Goal: Information Seeking & Learning: Learn about a topic

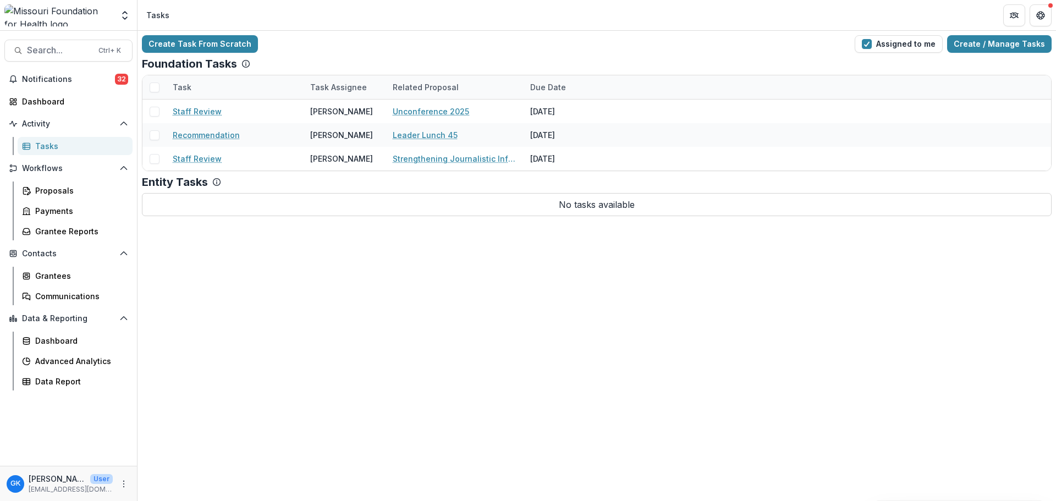
click at [914, 287] on div "Create Task From Scratch Assigned to me Create / Manage Tasks Foundation Tasks …" at bounding box center [597, 266] width 919 height 470
click at [933, 301] on div "Create Task From Scratch Assigned to me Create / Manage Tasks Foundation Tasks …" at bounding box center [597, 266] width 919 height 470
click at [912, 391] on div "Create Task From Scratch Assigned to me Create / Manage Tasks Foundation Tasks …" at bounding box center [597, 266] width 919 height 470
click at [933, 369] on div "Create Task From Scratch Assigned to me Create / Manage Tasks Foundation Tasks …" at bounding box center [597, 266] width 919 height 470
click at [60, 272] on div "Grantees" at bounding box center [79, 276] width 89 height 12
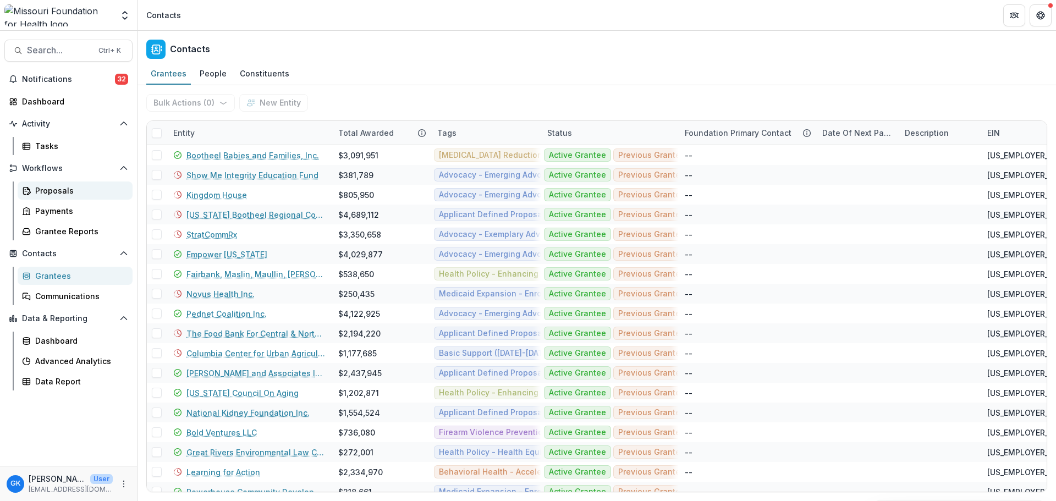
click at [68, 193] on div "Proposals" at bounding box center [79, 191] width 89 height 12
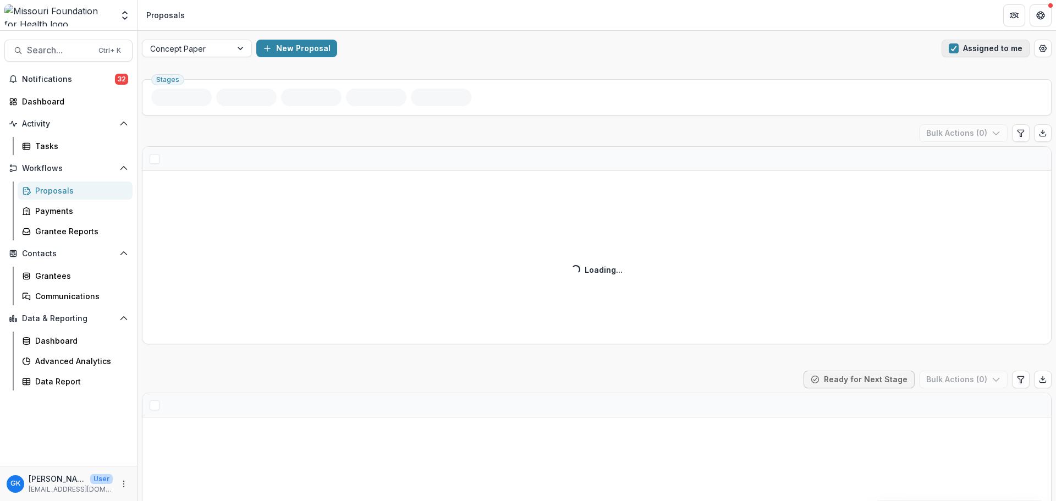
click at [995, 50] on button "Assigned to me" at bounding box center [986, 49] width 88 height 18
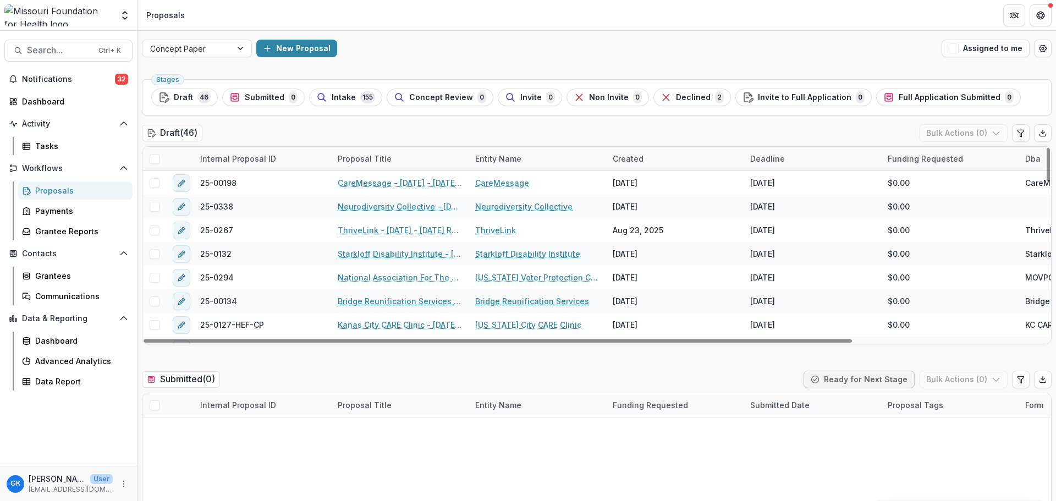
scroll to position [220, 0]
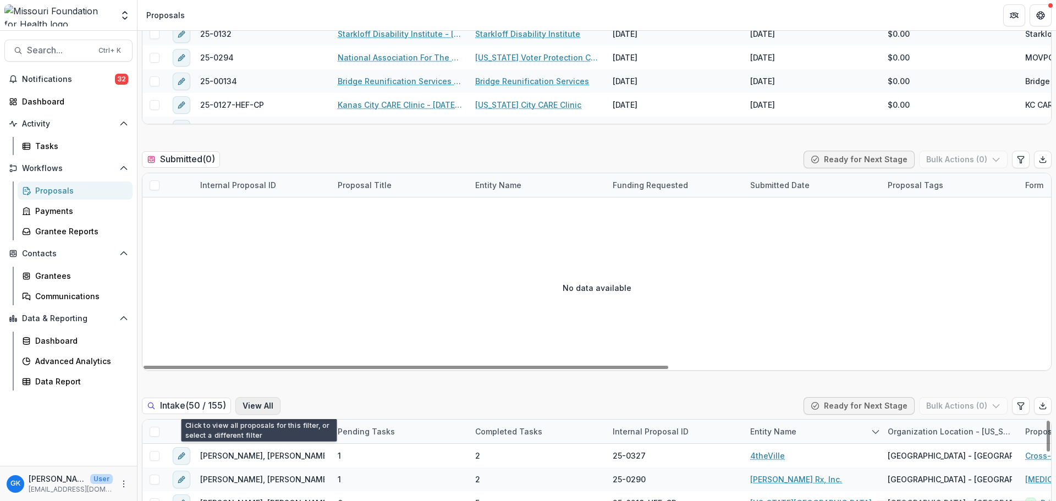
click at [261, 404] on button "View All" at bounding box center [257, 406] width 45 height 18
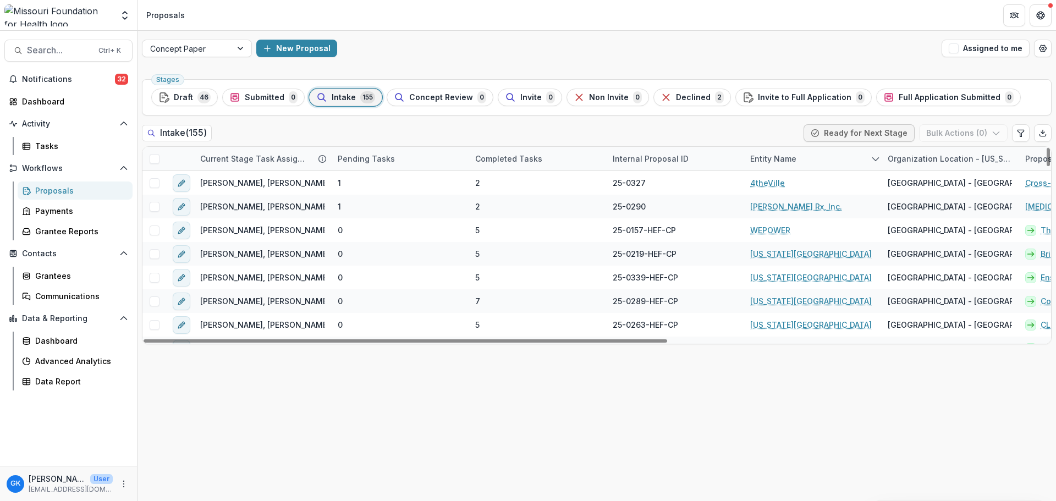
click at [787, 162] on div "Entity Name" at bounding box center [773, 159] width 59 height 12
click at [782, 182] on input at bounding box center [812, 184] width 132 height 18
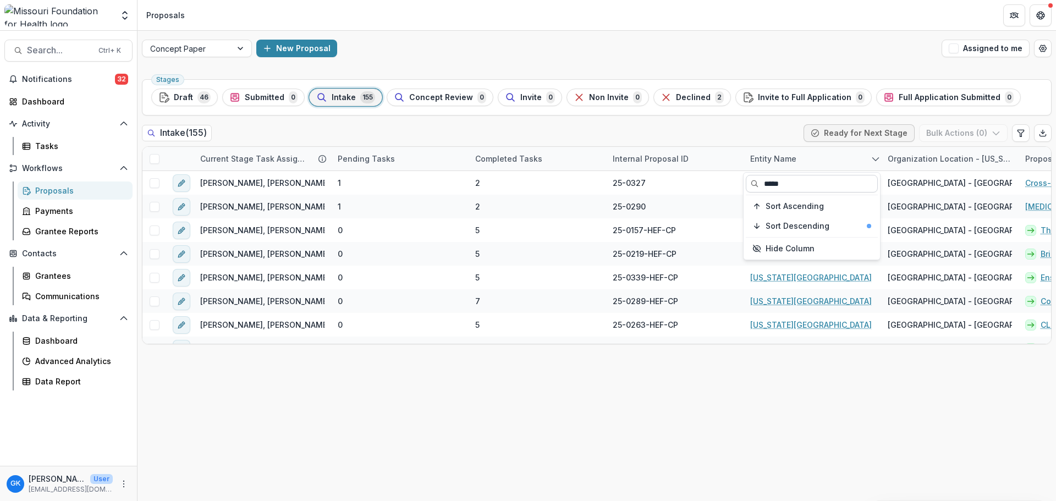
type input "*****"
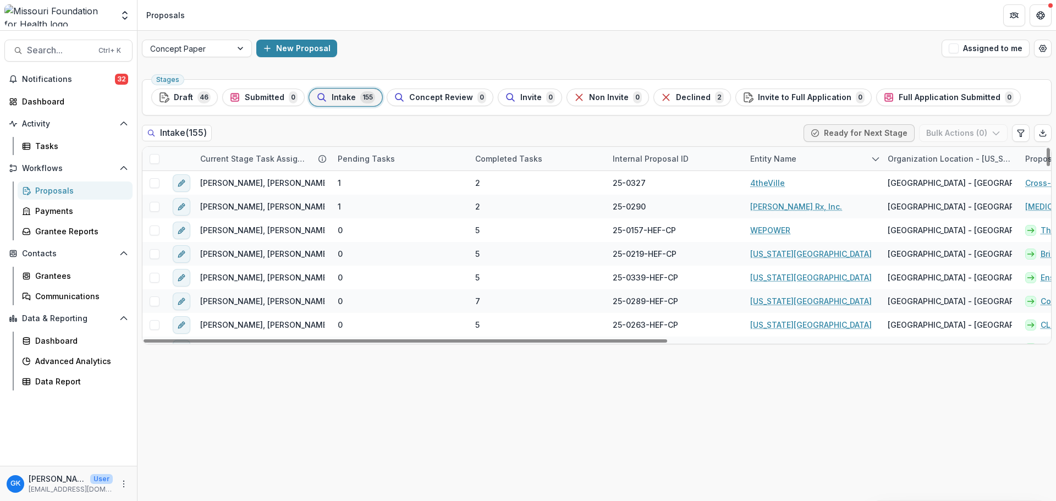
click at [834, 155] on div "Entity Name" at bounding box center [813, 159] width 138 height 24
click at [843, 185] on input at bounding box center [812, 184] width 132 height 18
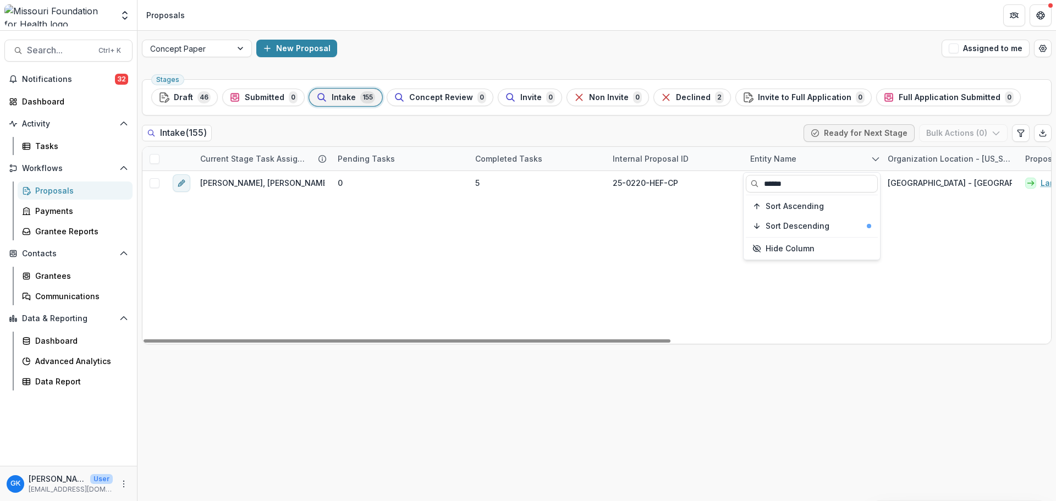
type input "*****"
click at [687, 213] on div "[PERSON_NAME], [PERSON_NAME], [PERSON_NAME] 0 5 25-0220-HEF-CP [PERSON_NAME] An…" at bounding box center [925, 257] width 1564 height 173
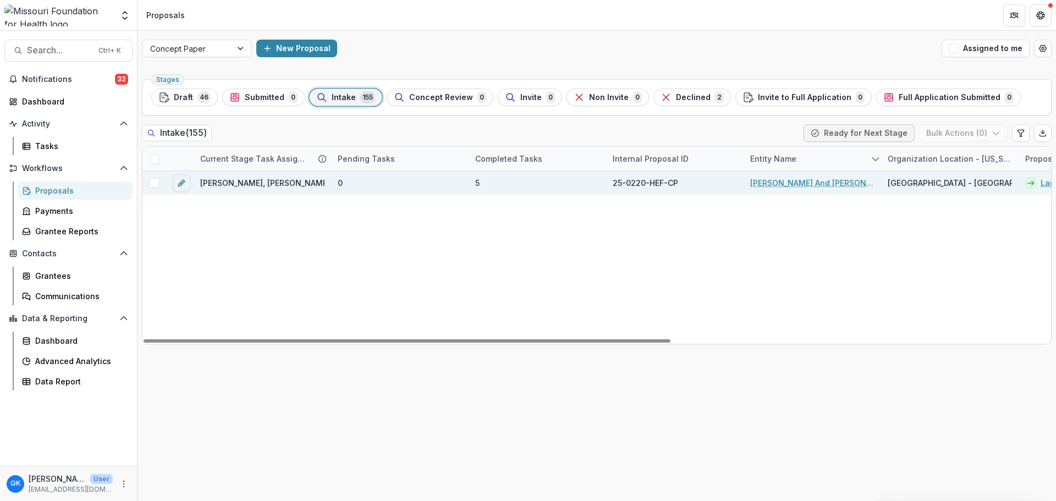
click at [788, 183] on link "[PERSON_NAME] And [PERSON_NAME] Community Services Inc" at bounding box center [813, 183] width 124 height 12
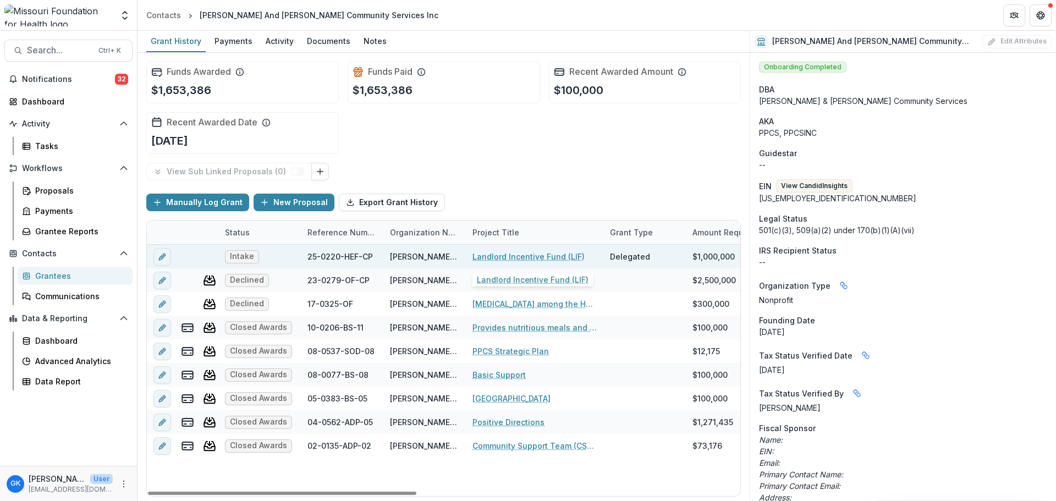
click at [511, 254] on link "Landlord Incentive Fund (LIF)" at bounding box center [529, 257] width 112 height 12
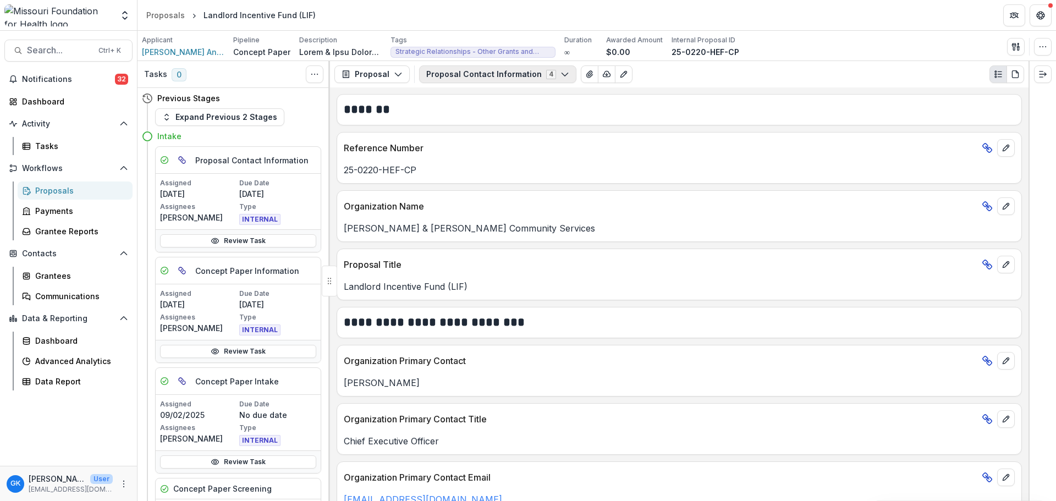
click at [513, 70] on button "Proposal Contact Information 4" at bounding box center [497, 74] width 157 height 18
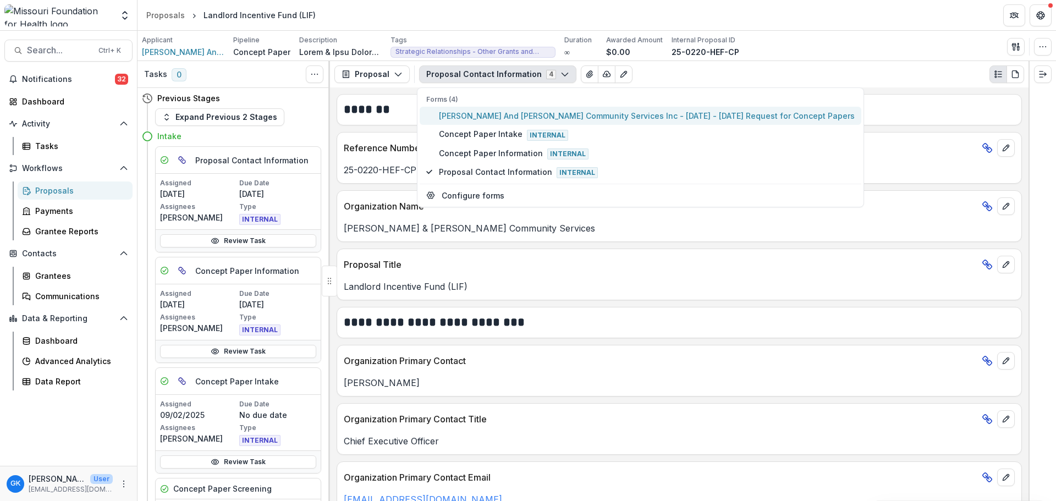
click at [501, 118] on span "[PERSON_NAME] And [PERSON_NAME] Community Services Inc - [DATE] - [DATE] Reques…" at bounding box center [647, 116] width 416 height 12
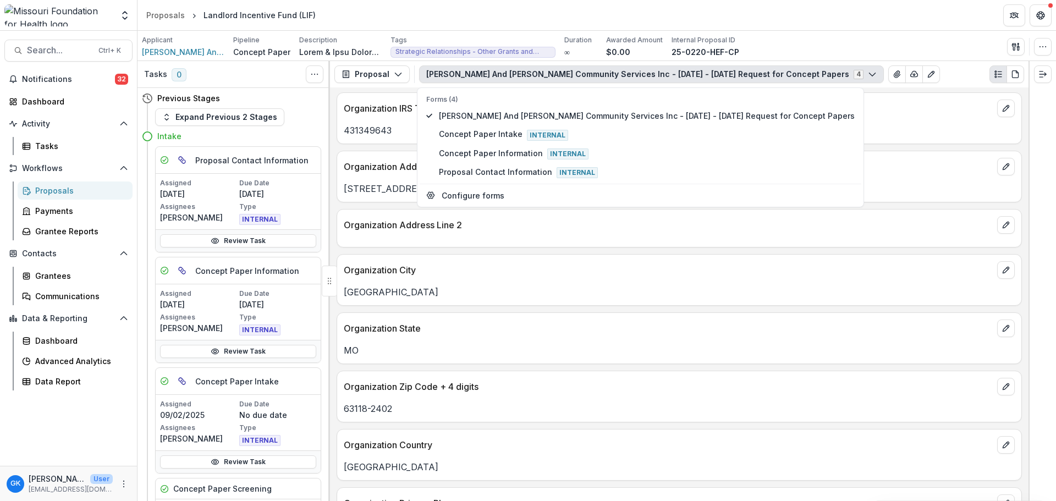
click at [477, 410] on p "63118-2402" at bounding box center [679, 408] width 671 height 13
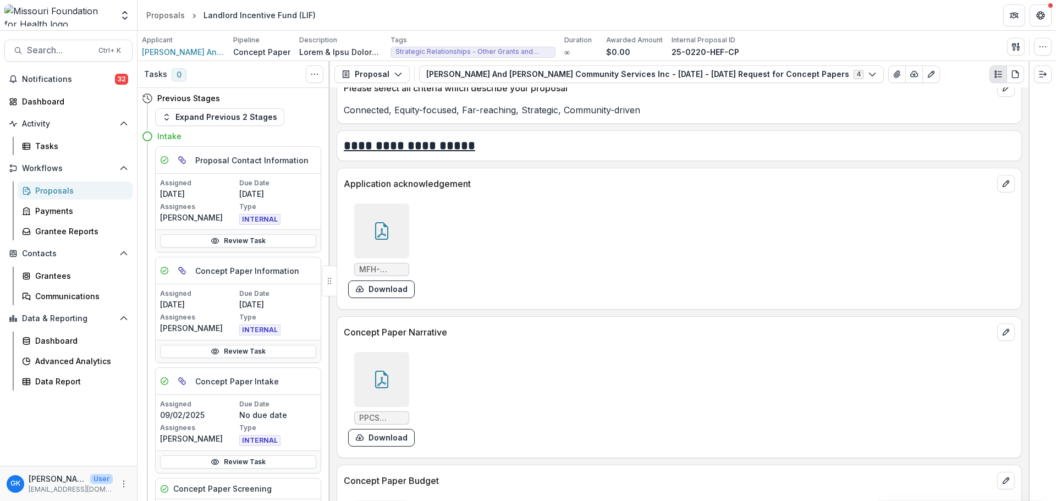
scroll to position [3246, 0]
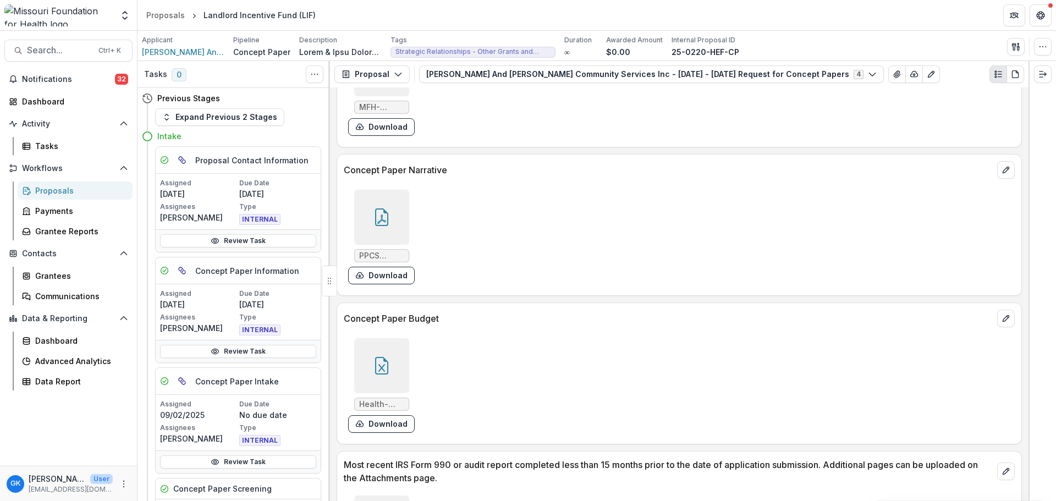
click at [396, 228] on div at bounding box center [381, 217] width 55 height 55
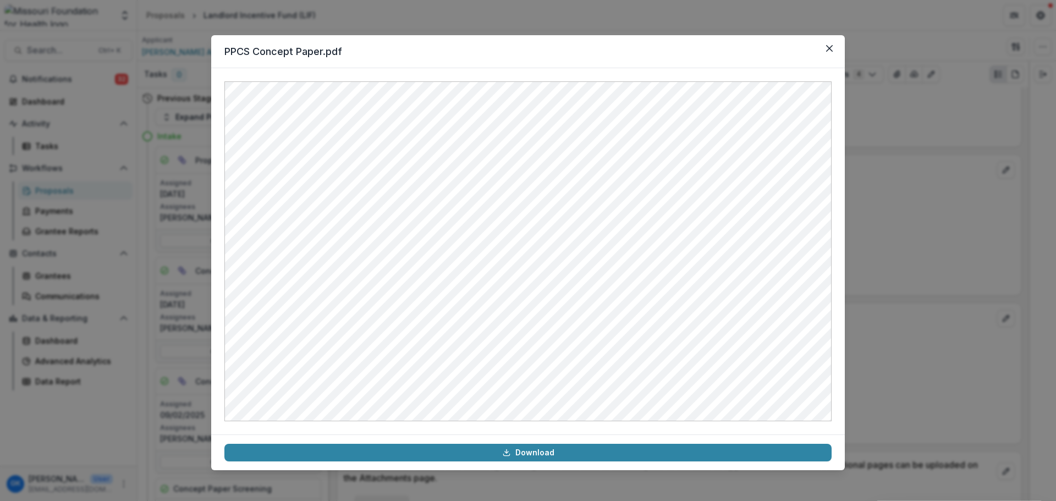
click at [918, 326] on div "PPCS Concept Paper.pdf Download" at bounding box center [528, 250] width 1056 height 501
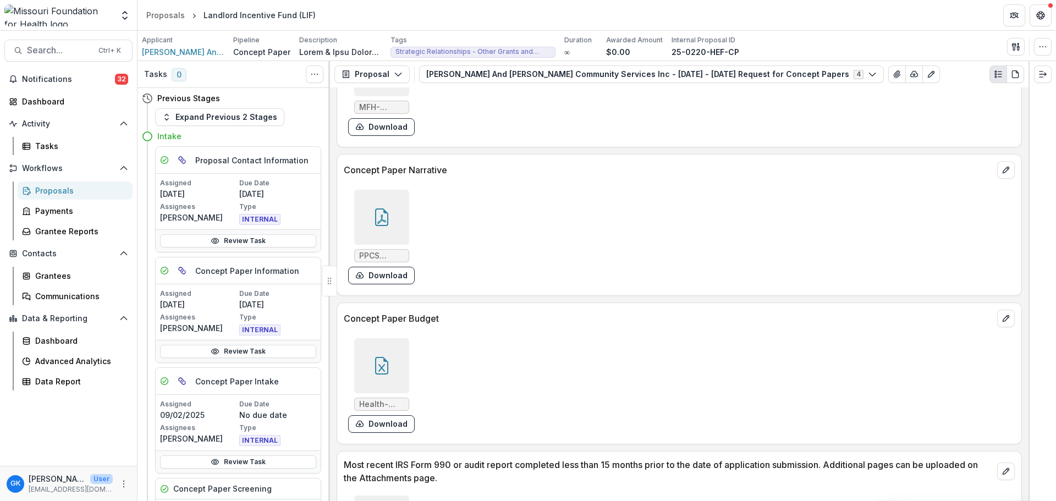
click at [376, 375] on icon at bounding box center [382, 366] width 18 height 18
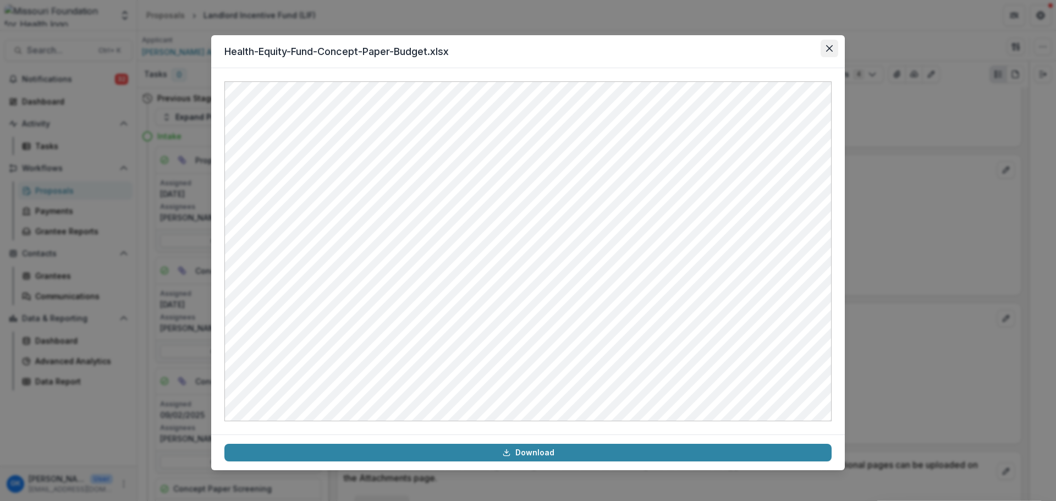
click at [830, 52] on button "Close" at bounding box center [830, 49] width 18 height 18
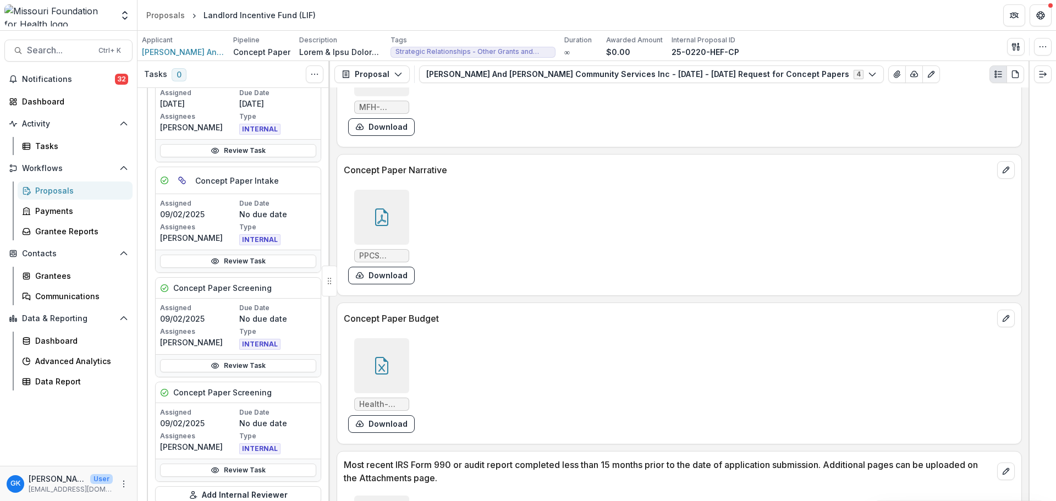
scroll to position [220, 0]
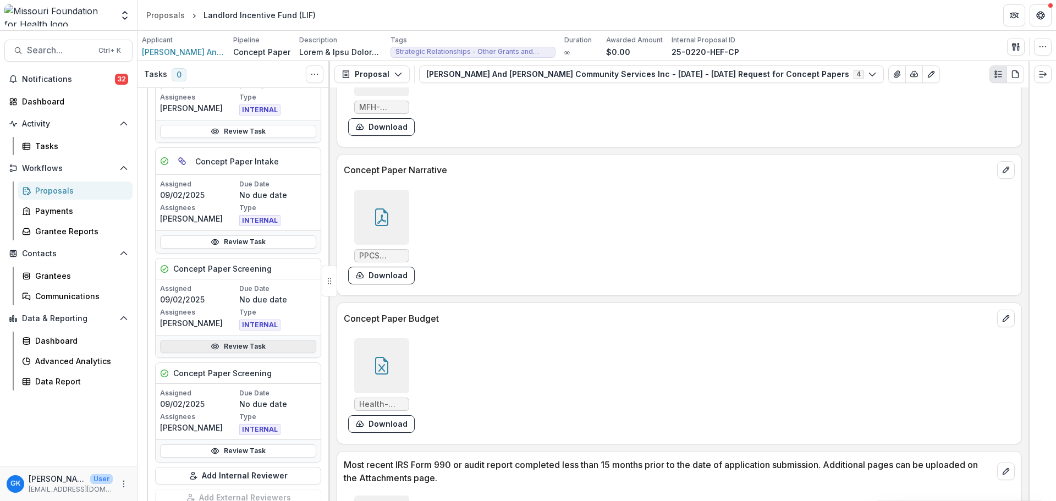
click at [228, 350] on link "Review Task" at bounding box center [238, 346] width 156 height 13
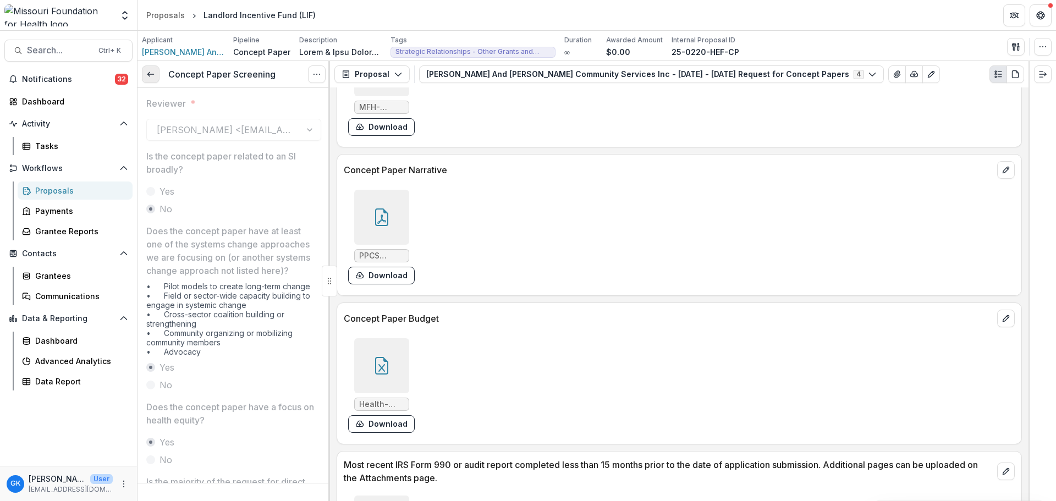
click at [158, 73] on link at bounding box center [151, 74] width 18 height 18
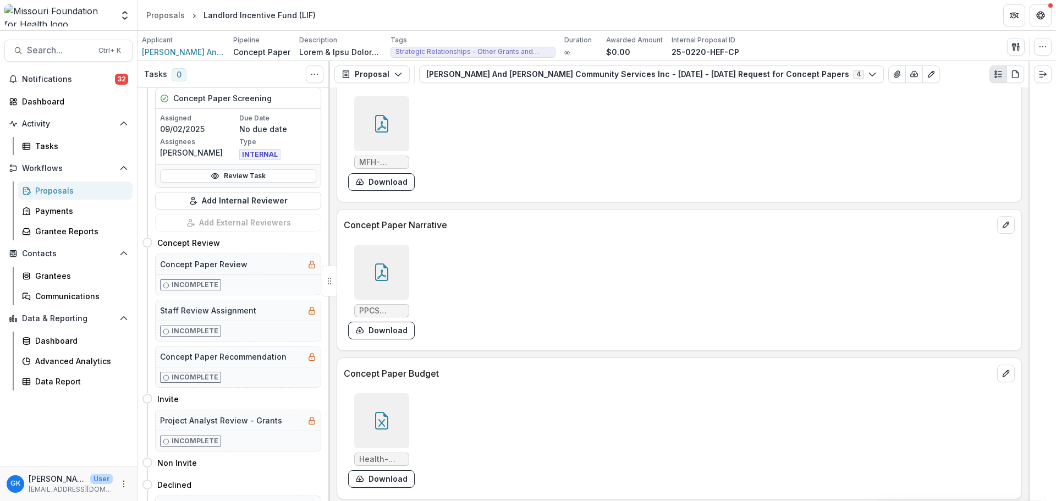
scroll to position [440, 0]
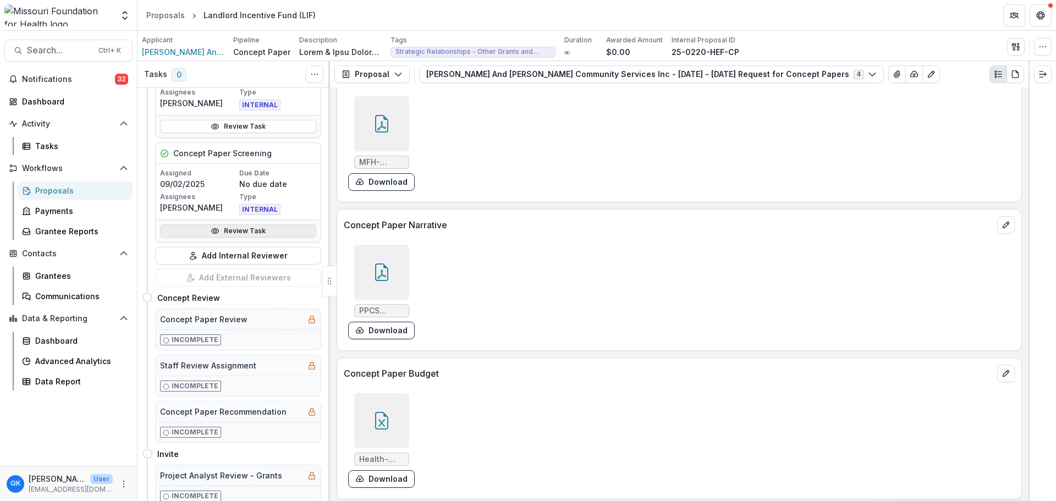
click at [242, 228] on link "Review Task" at bounding box center [238, 230] width 156 height 13
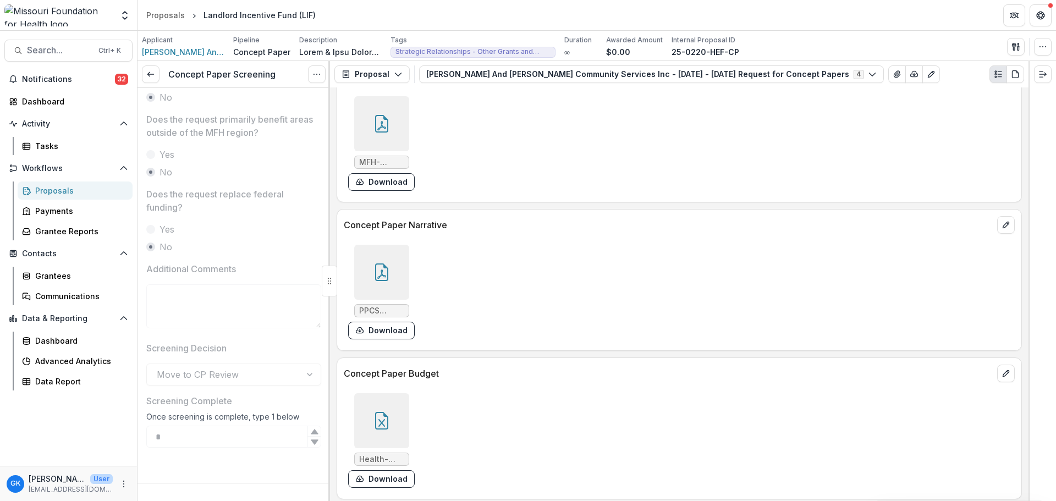
scroll to position [585, 0]
click at [155, 76] on link at bounding box center [151, 74] width 18 height 18
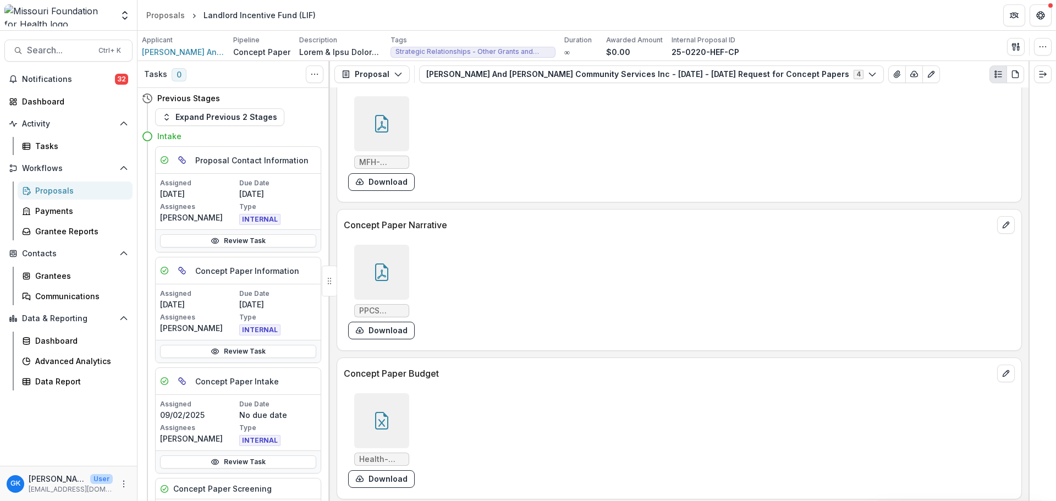
click at [369, 281] on div at bounding box center [381, 272] width 55 height 55
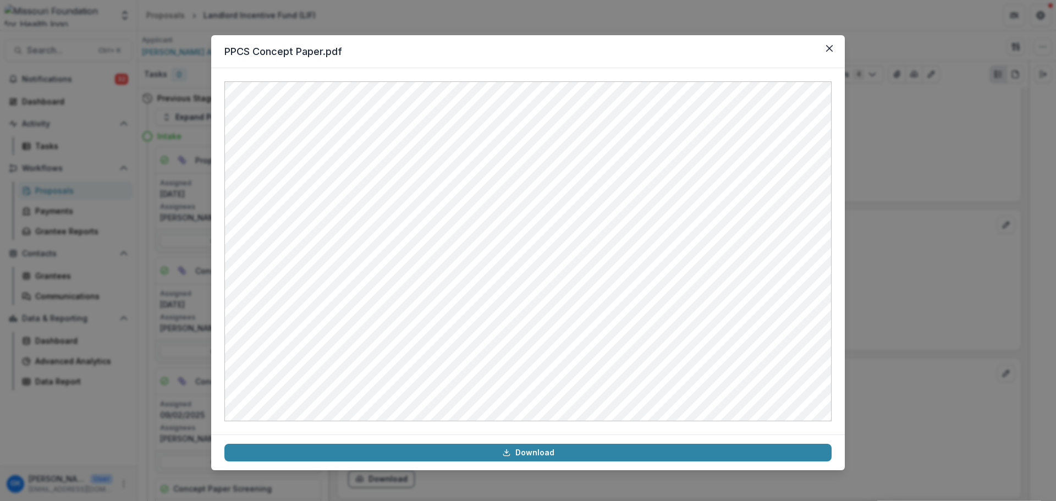
click at [930, 211] on div "PPCS Concept Paper.pdf Download" at bounding box center [528, 250] width 1056 height 501
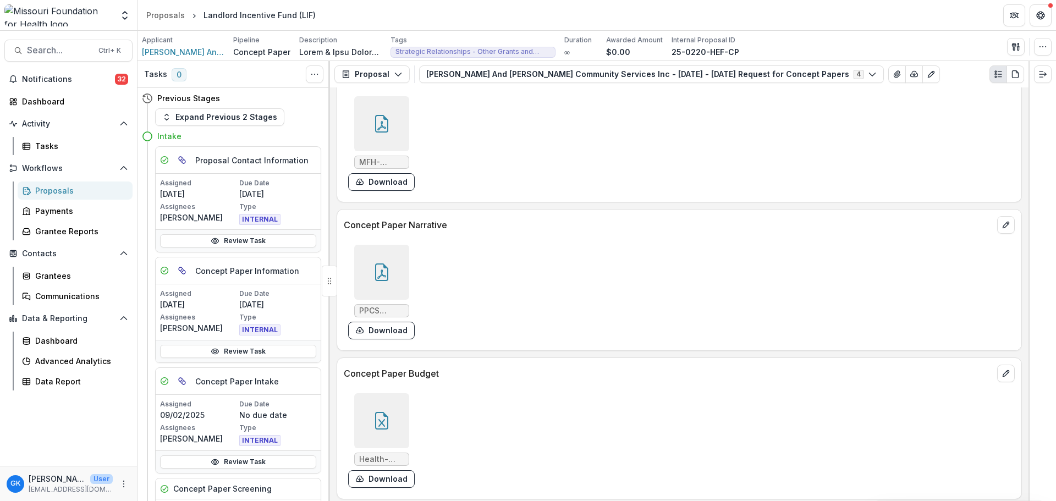
click at [391, 431] on div at bounding box center [381, 420] width 55 height 55
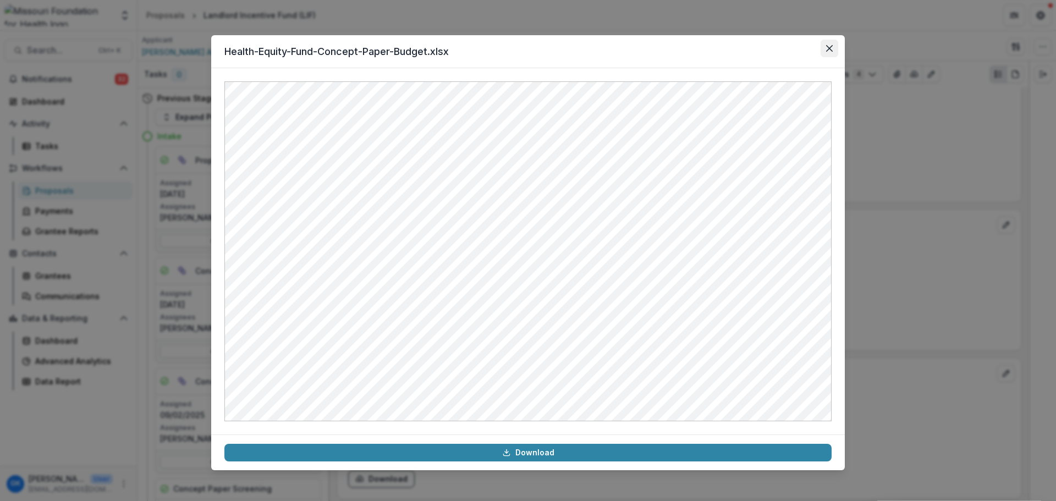
click at [832, 49] on icon "Close" at bounding box center [829, 48] width 7 height 7
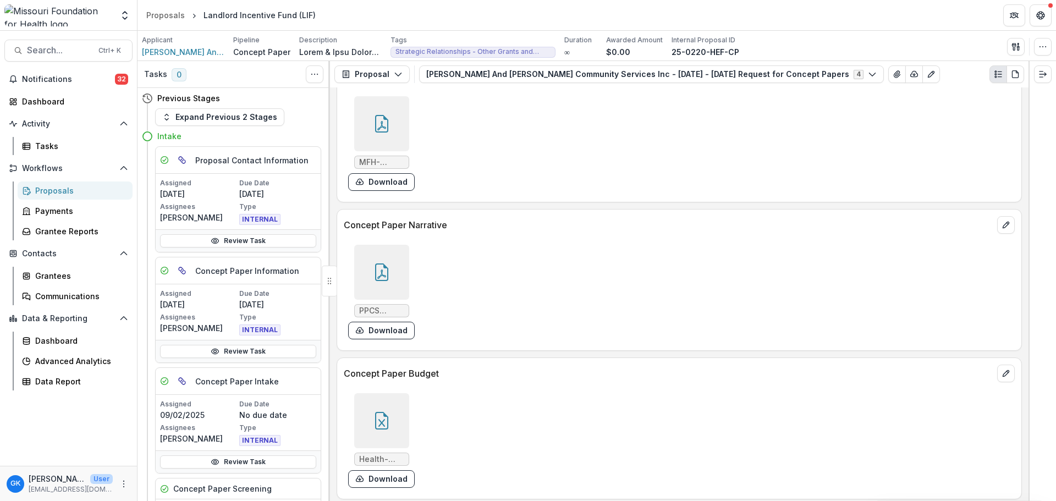
scroll to position [275, 0]
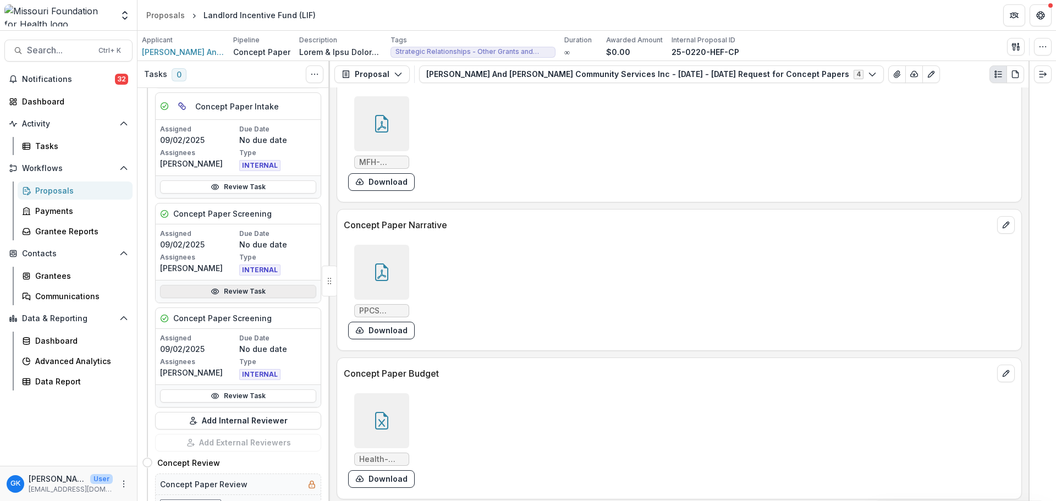
click at [280, 295] on link "Review Task" at bounding box center [238, 291] width 156 height 13
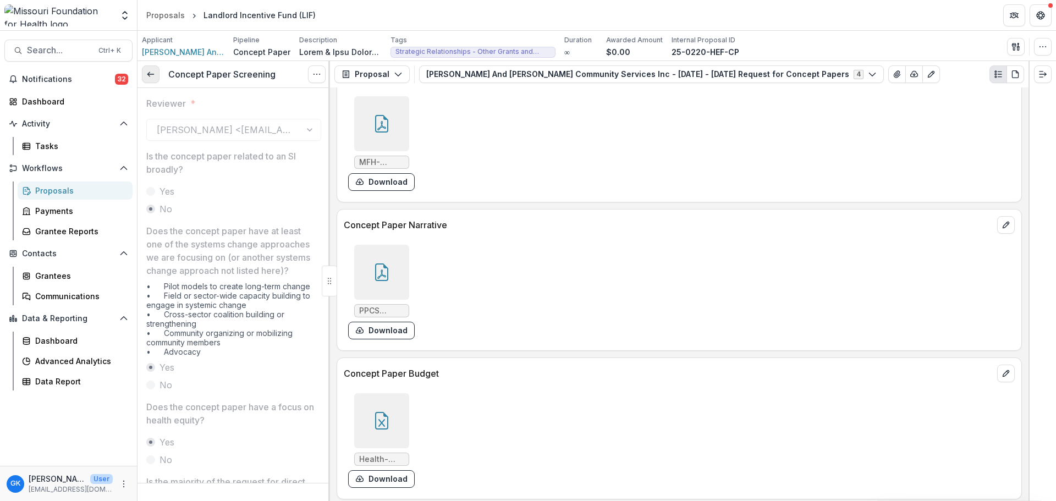
click at [147, 68] on link at bounding box center [151, 74] width 18 height 18
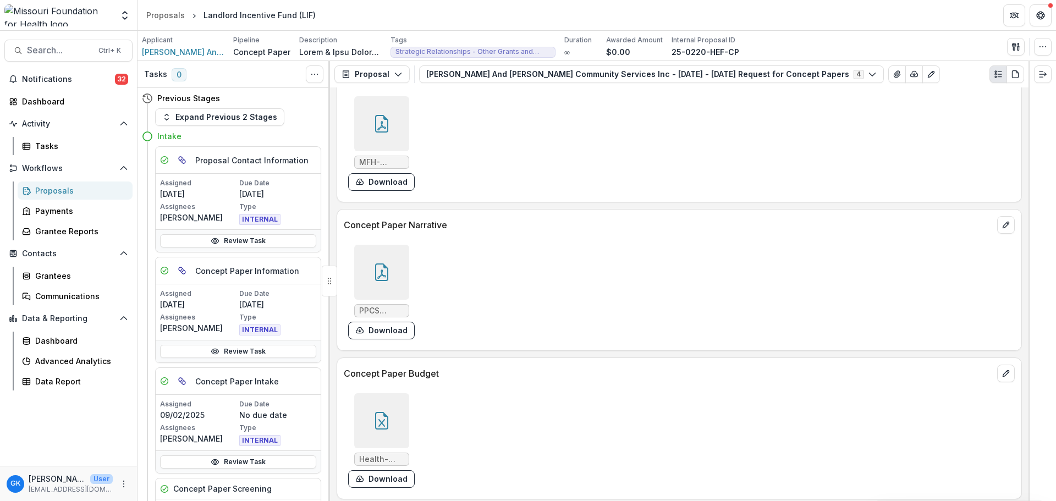
click at [880, 277] on div "PPCS Concept Paper.pdf Download" at bounding box center [679, 291] width 671 height 103
click at [405, 279] on div at bounding box center [381, 272] width 55 height 55
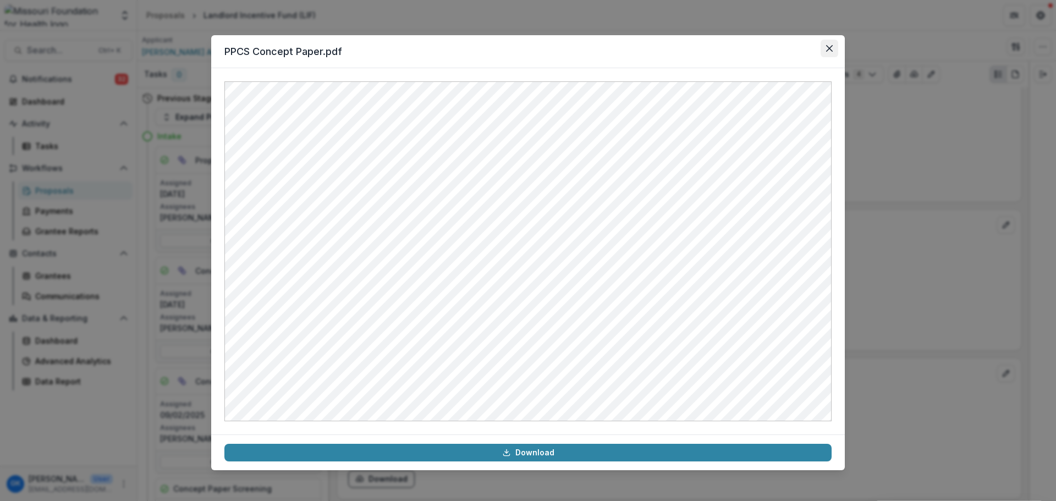
click at [832, 47] on button "Close" at bounding box center [830, 49] width 18 height 18
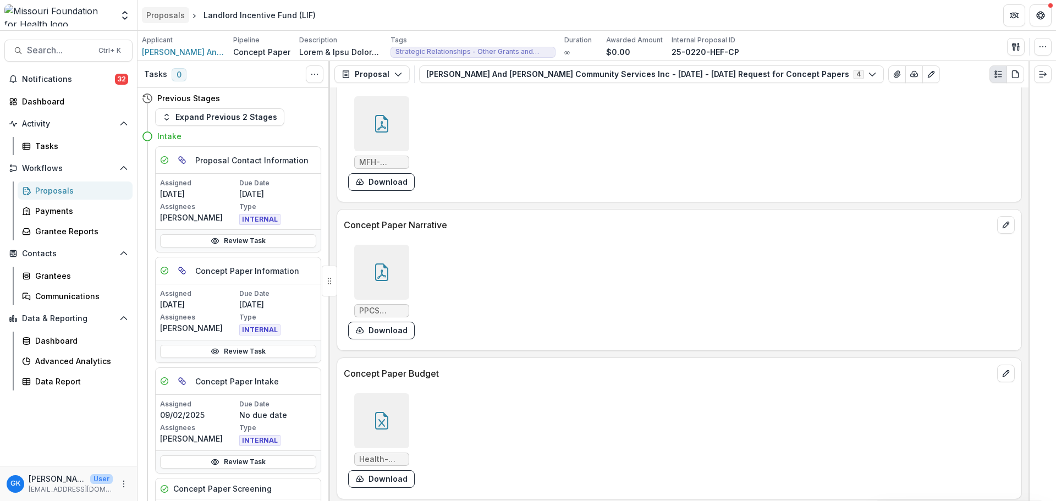
click at [173, 13] on div "Proposals" at bounding box center [165, 15] width 39 height 12
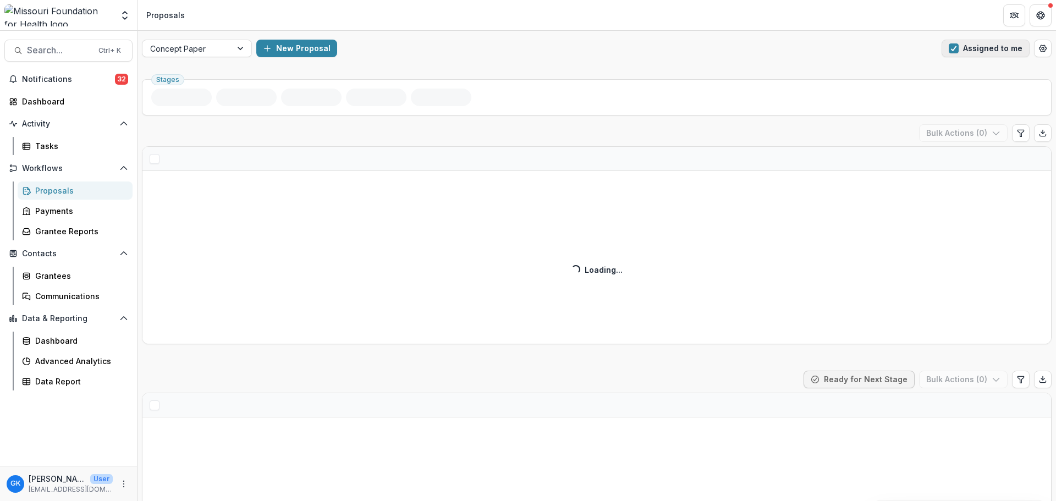
click at [972, 46] on button "Assigned to me" at bounding box center [986, 49] width 88 height 18
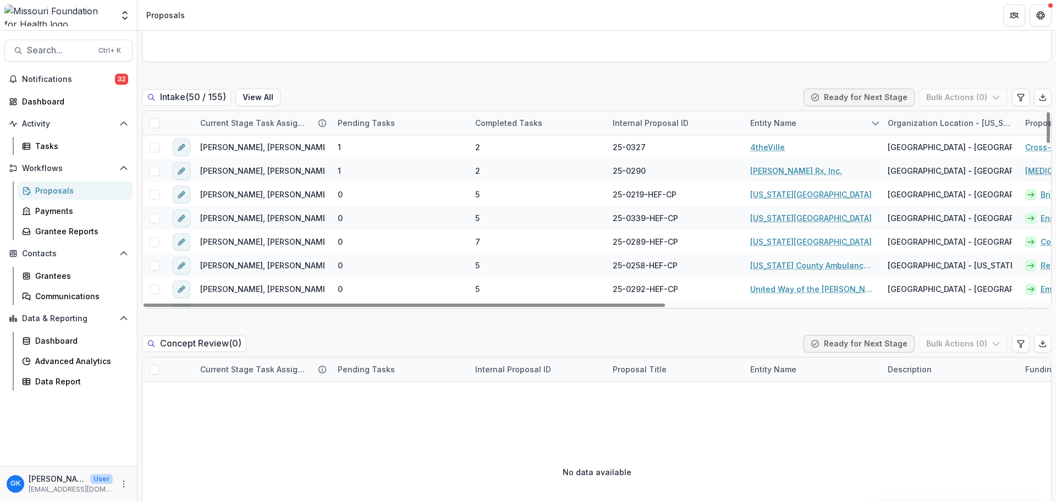
scroll to position [495, 0]
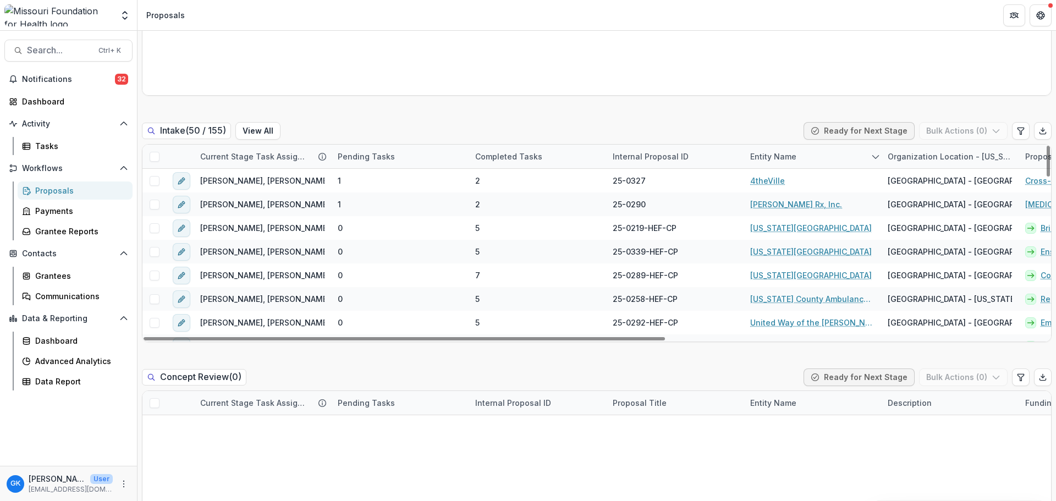
click at [771, 163] on div "Entity Name" at bounding box center [813, 157] width 138 height 24
click at [775, 180] on input at bounding box center [812, 182] width 132 height 18
type input "*"
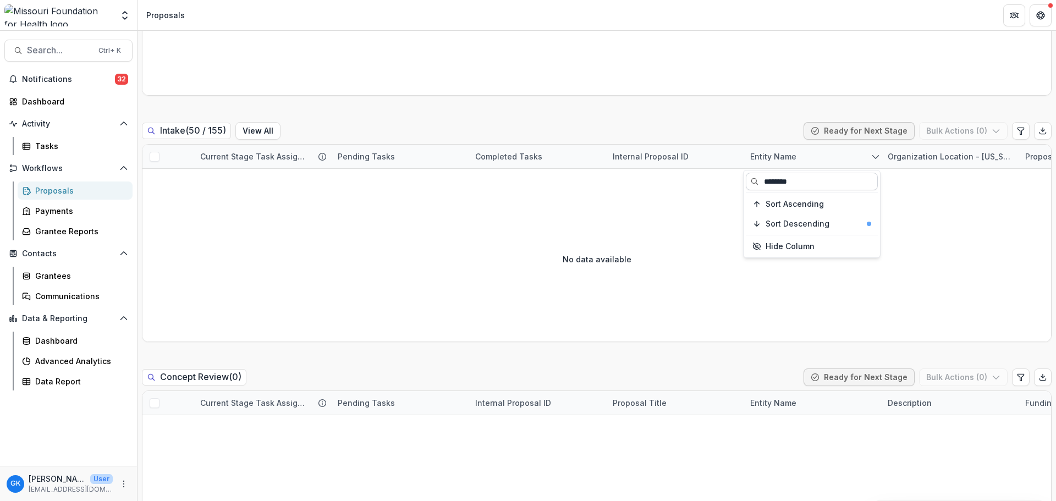
type input "********"
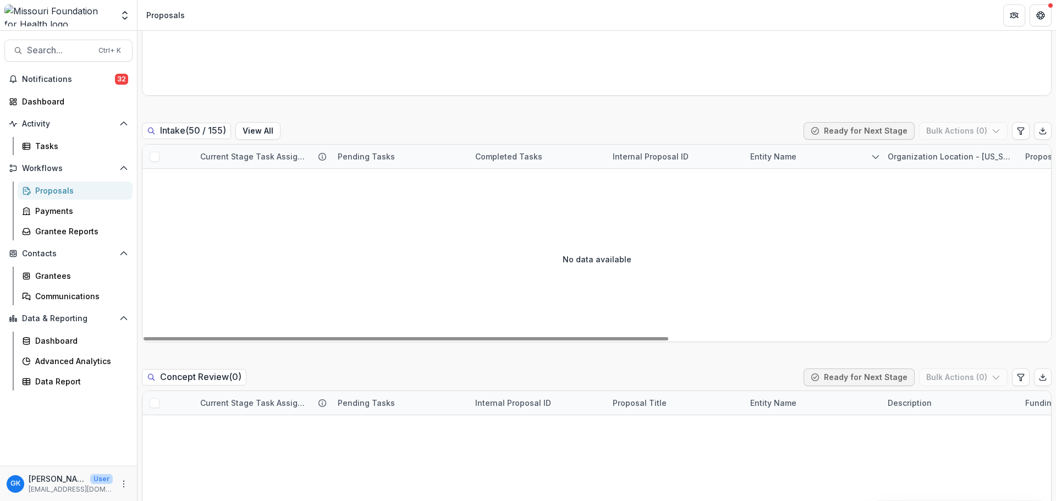
click at [248, 140] on div "Intake ( 50 / 155 ) View All Ready for Next Stage Bulk Actions ( 0 )" at bounding box center [597, 133] width 910 height 22
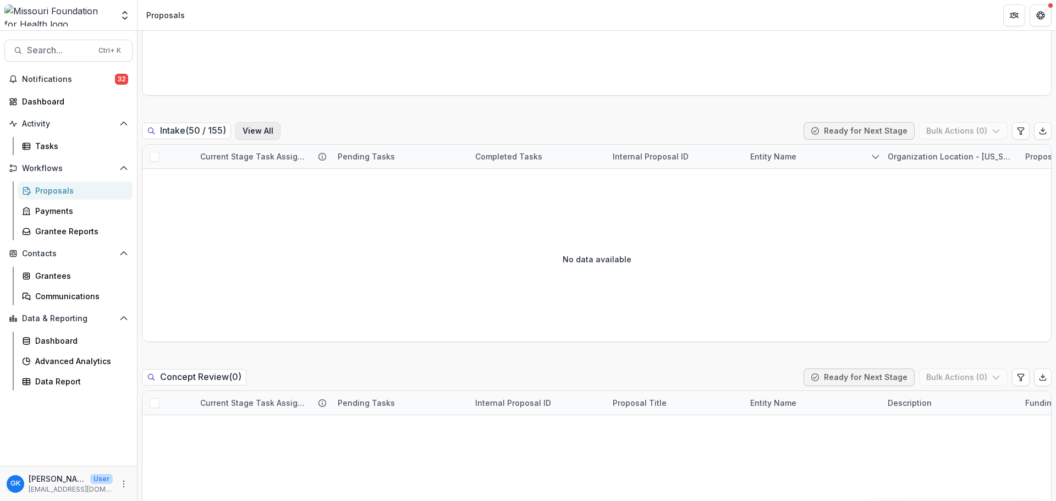
click at [257, 131] on button "View All" at bounding box center [257, 131] width 45 height 18
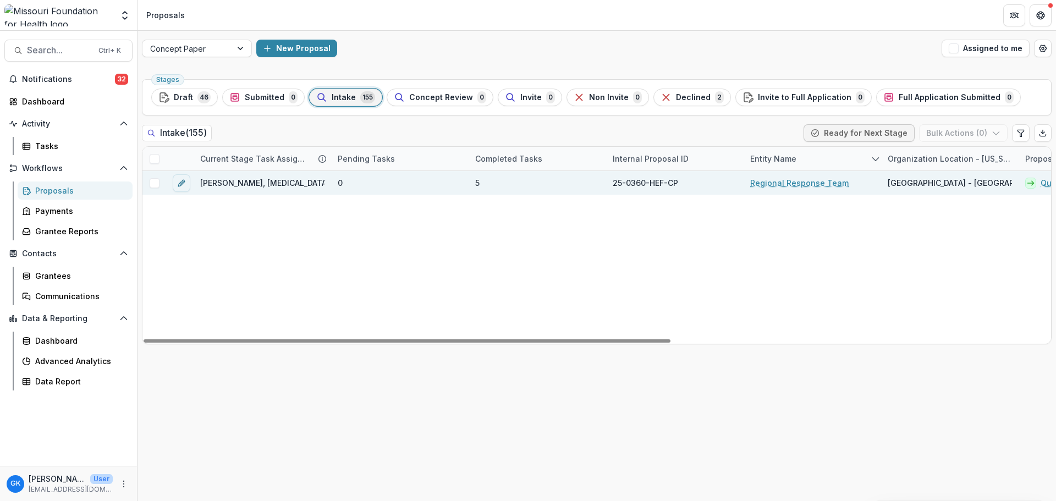
click at [806, 183] on link "Regional Response Team" at bounding box center [800, 183] width 98 height 12
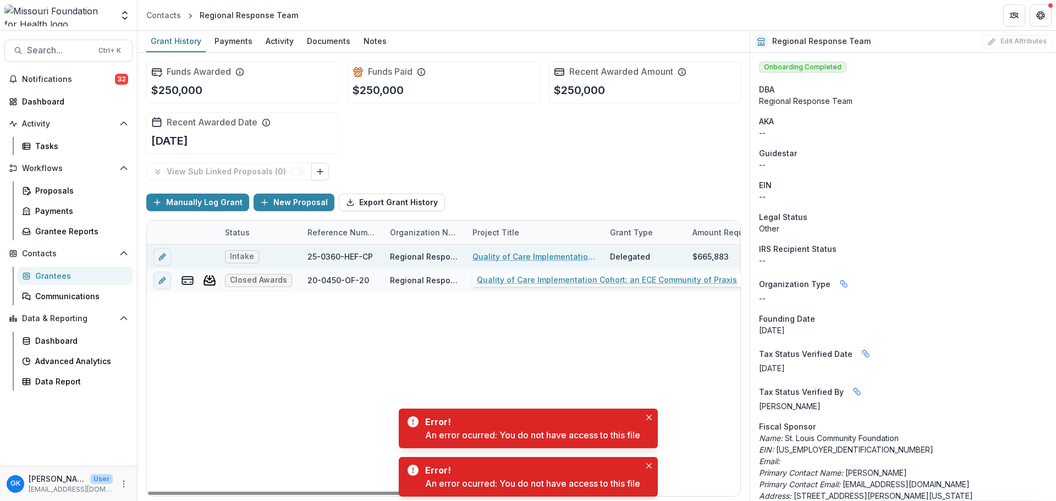
click at [554, 258] on link "Quality of Care Implementation Cohort: an ECE Community of Praxis" at bounding box center [535, 257] width 124 height 12
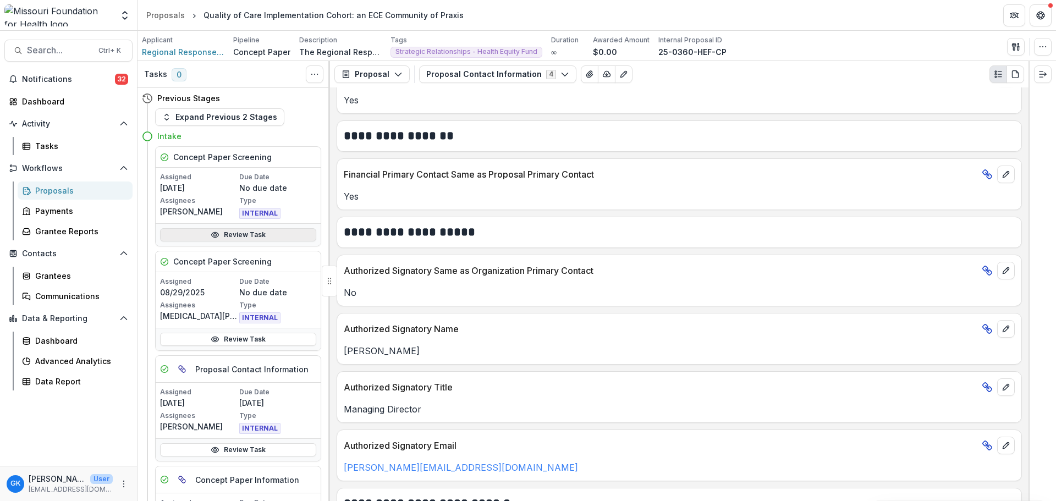
click at [250, 239] on link "Review Task" at bounding box center [238, 234] width 156 height 13
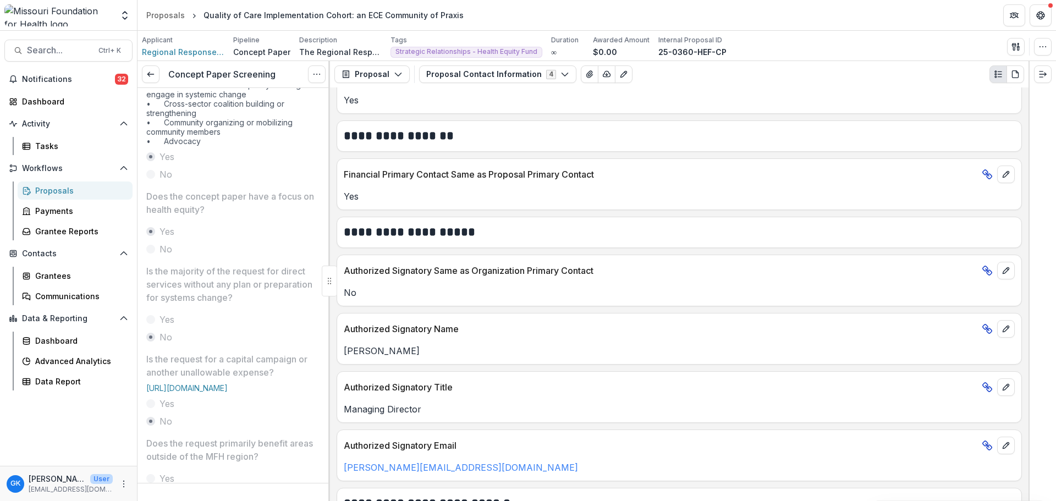
scroll to position [200, 0]
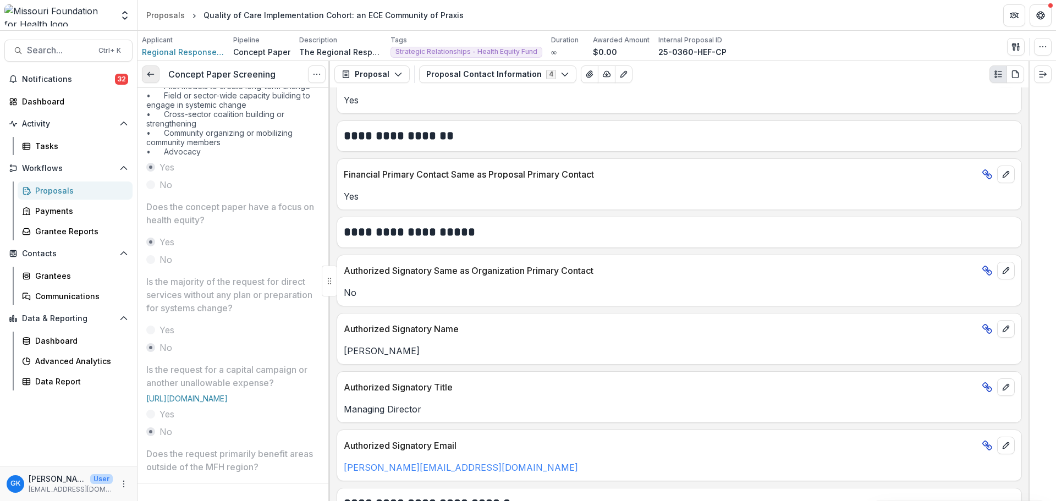
click at [158, 69] on link at bounding box center [151, 74] width 18 height 18
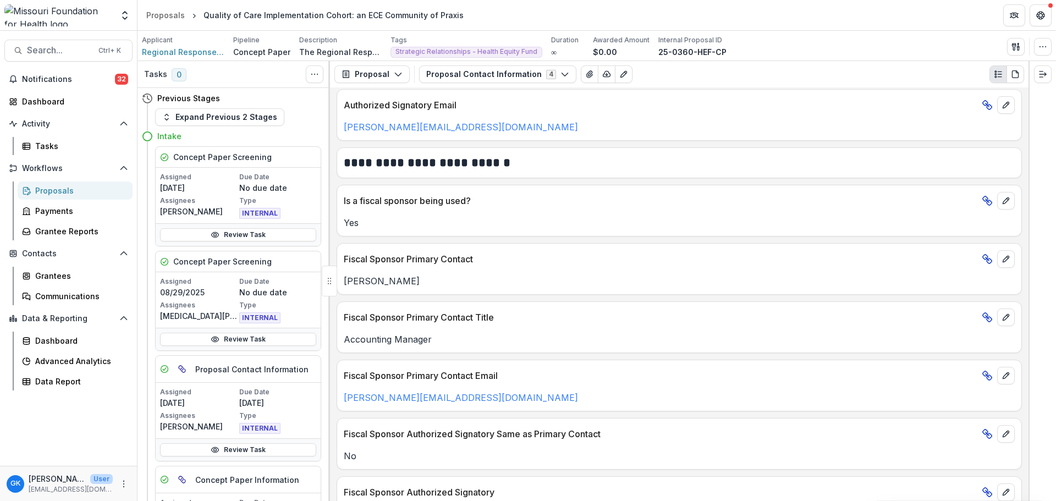
scroll to position [987, 0]
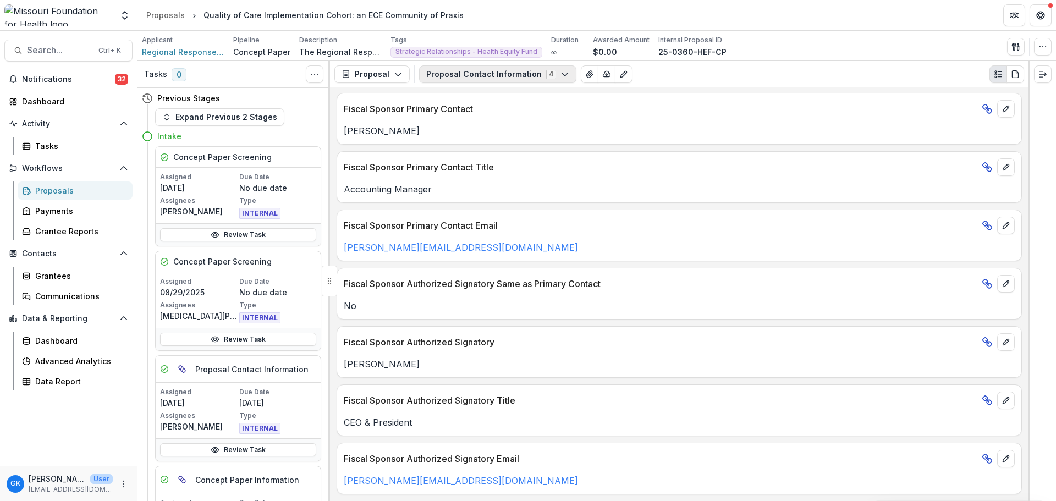
click at [462, 78] on button "Proposal Contact Information 4" at bounding box center [497, 74] width 157 height 18
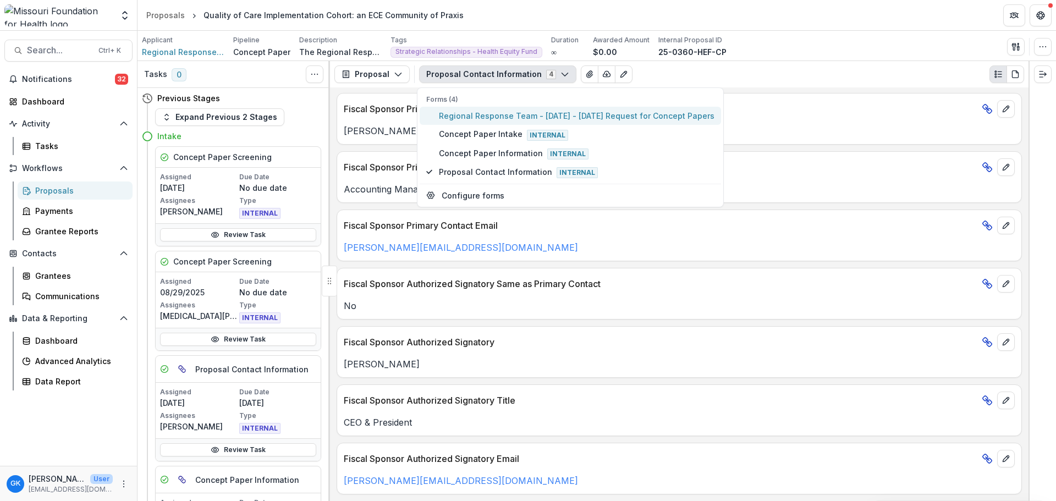
click at [447, 118] on span "Regional Response Team - [DATE] - [DATE] Request for Concept Papers" at bounding box center [577, 116] width 276 height 12
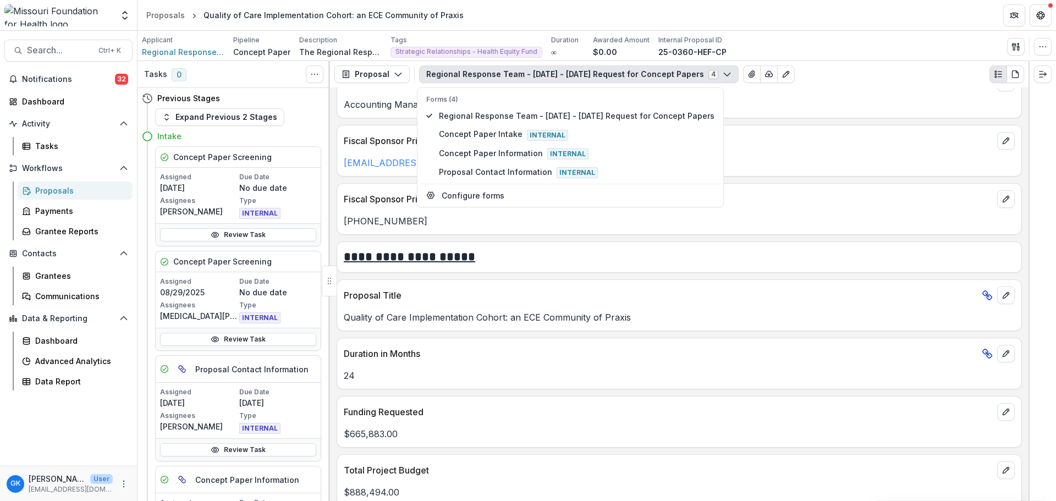
click at [601, 395] on div "**********" at bounding box center [679, 294] width 699 height 414
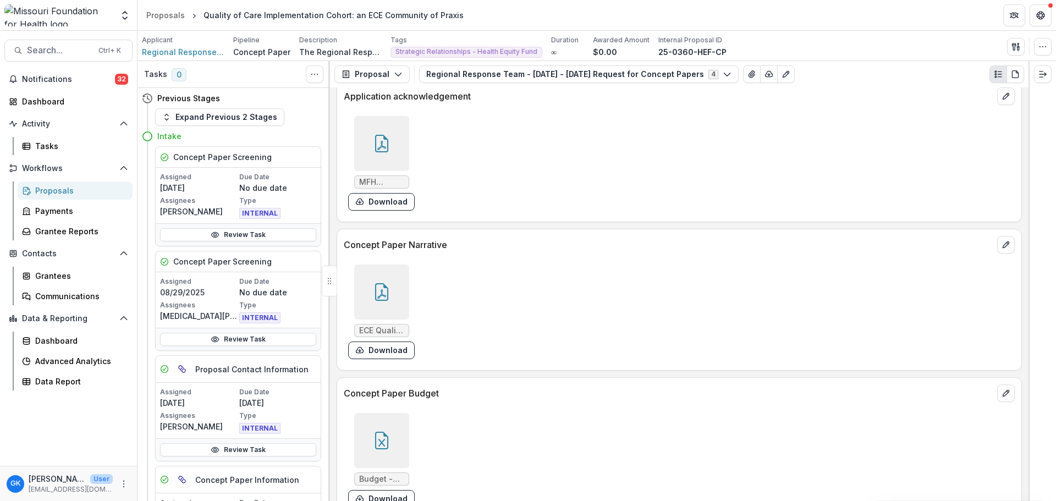
scroll to position [3520, 0]
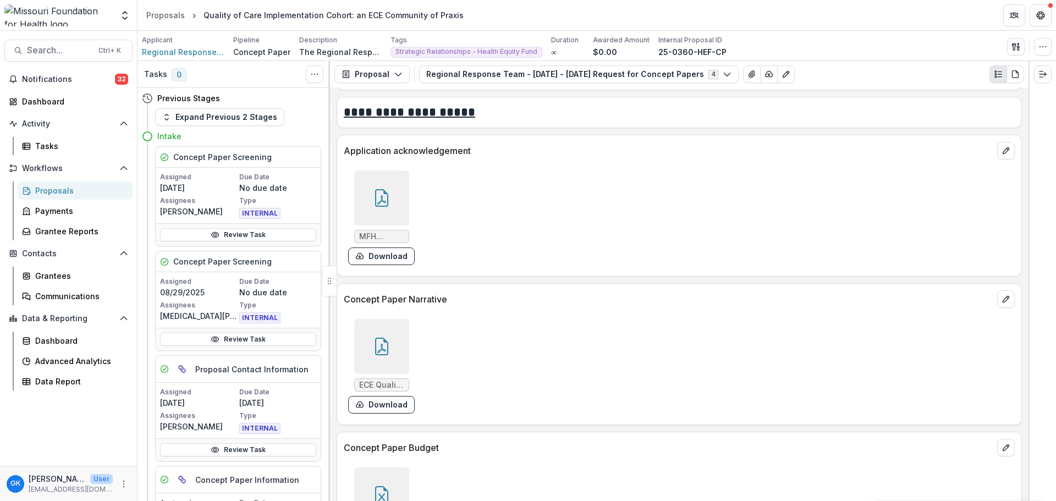
click at [398, 482] on div at bounding box center [381, 495] width 55 height 55
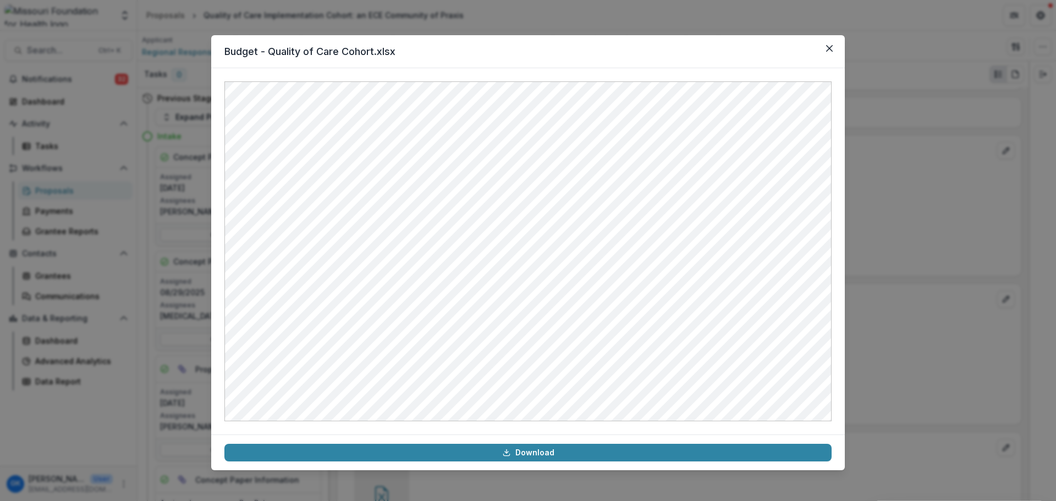
click at [890, 265] on div "Budget - Quality of Care Cohort.xlsx Download" at bounding box center [528, 250] width 1056 height 501
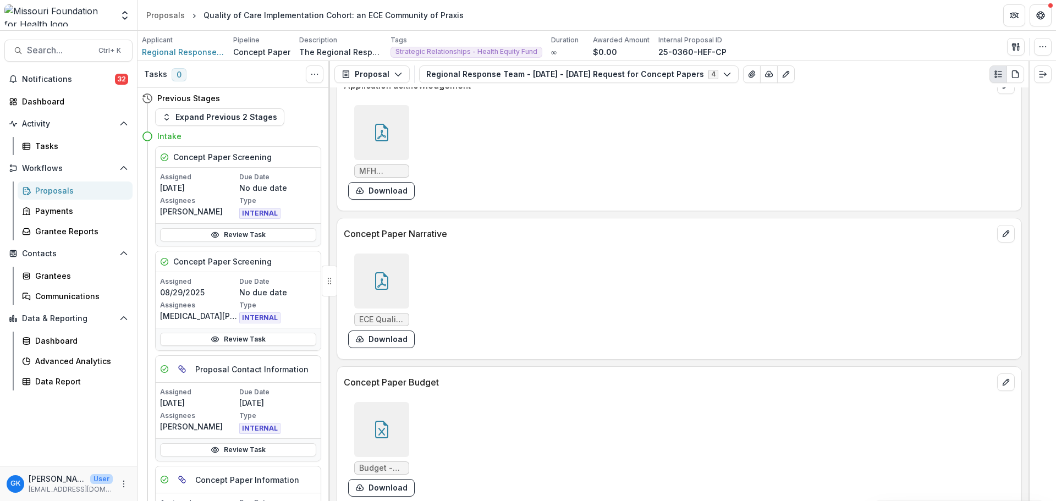
scroll to position [3590, 0]
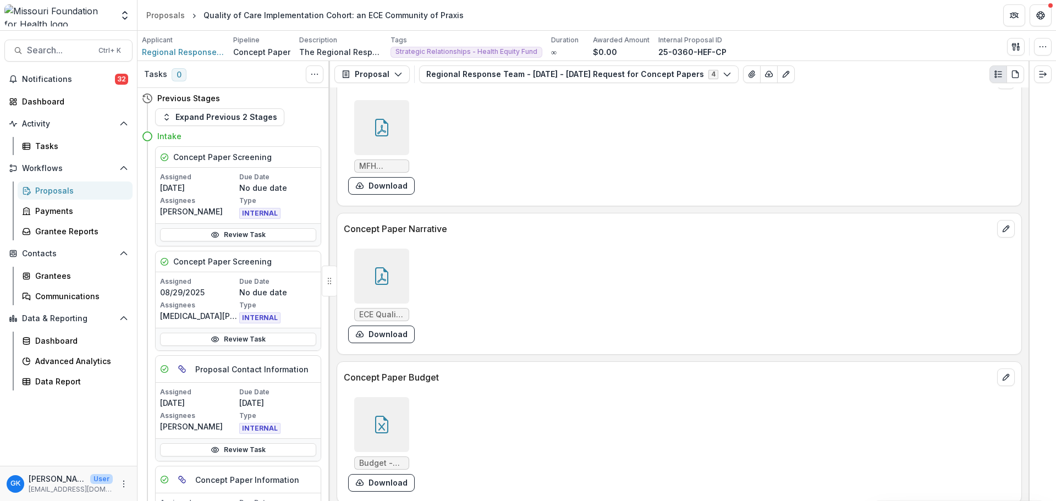
click at [398, 286] on div at bounding box center [381, 276] width 55 height 55
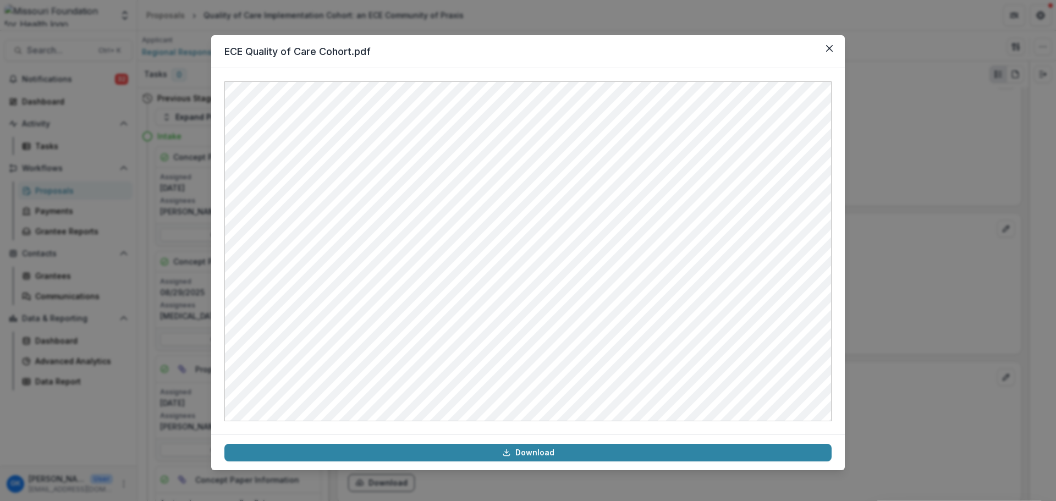
click at [905, 315] on div "ECE Quality of Care Cohort.pdf Download" at bounding box center [528, 250] width 1056 height 501
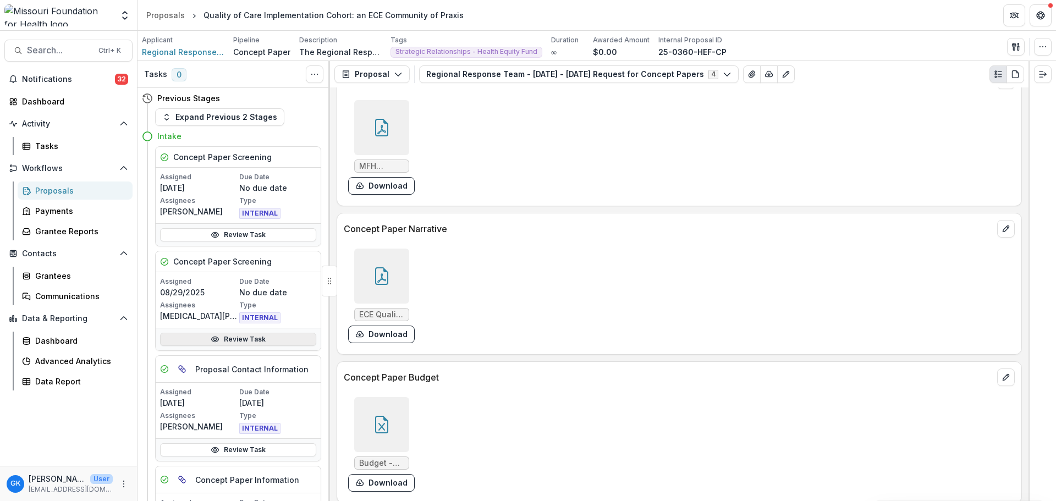
click at [264, 341] on link "Review Task" at bounding box center [238, 339] width 156 height 13
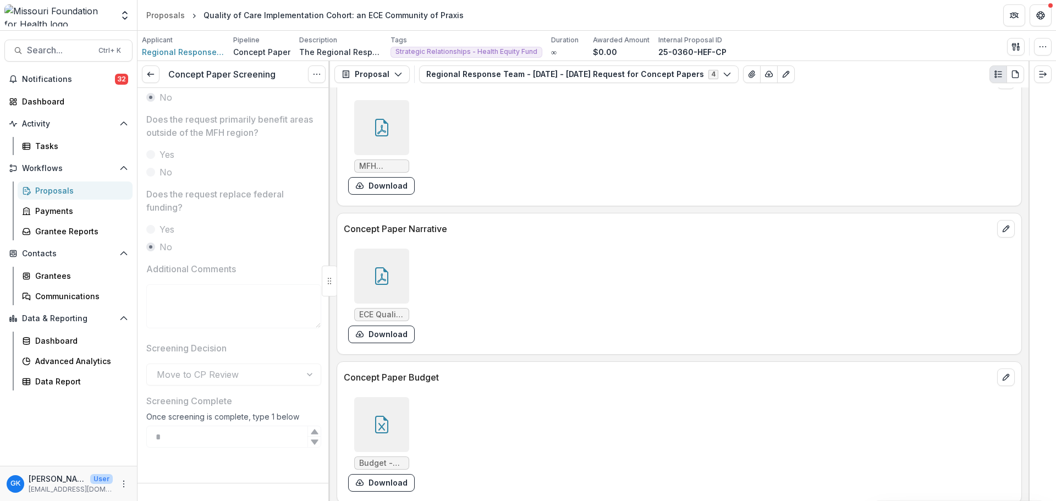
scroll to position [530, 0]
click at [150, 74] on line at bounding box center [150, 74] width 6 height 0
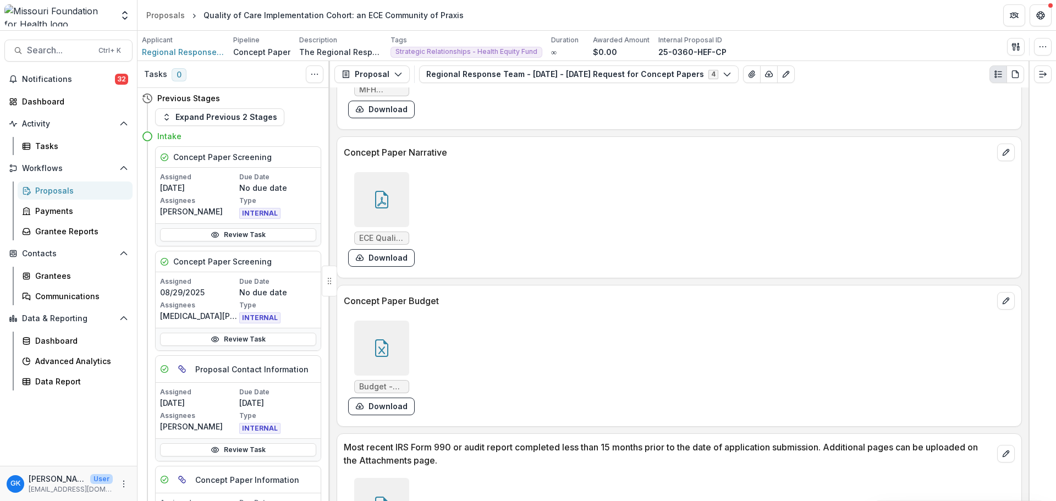
scroll to position [3645, 0]
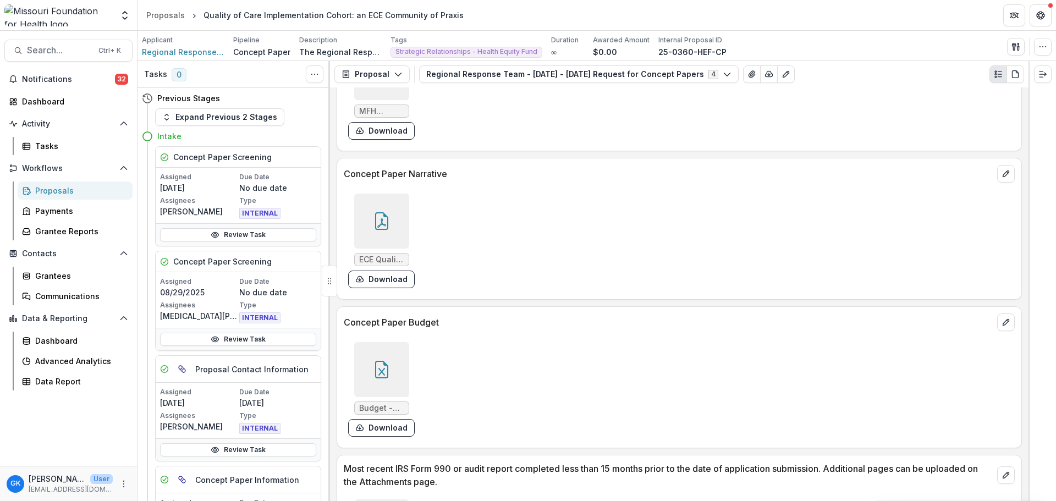
click at [395, 232] on div at bounding box center [381, 221] width 55 height 55
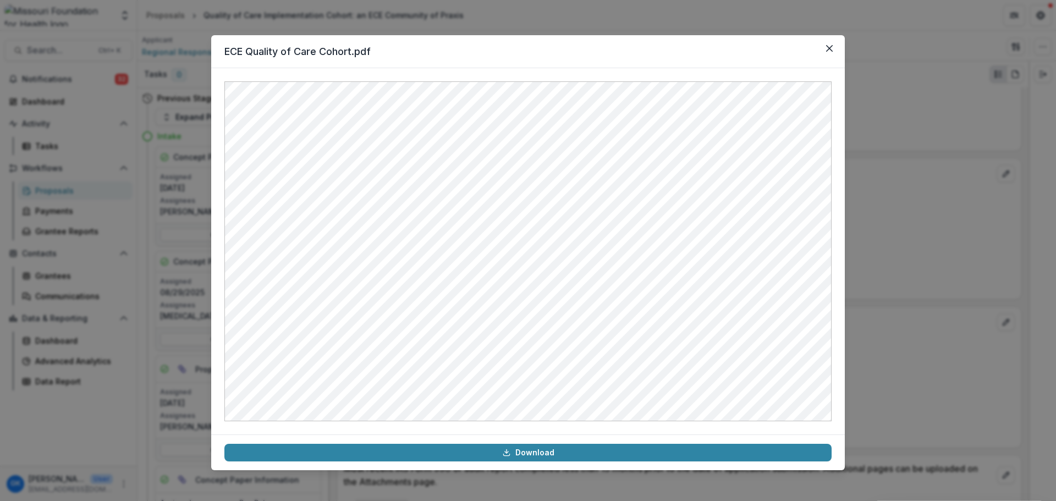
drag, startPoint x: 75, startPoint y: 408, endPoint x: -46, endPoint y: 504, distance: 153.9
click at [625, 23] on div "ECE Quality of Care Cohort.pdf Download" at bounding box center [528, 250] width 1056 height 501
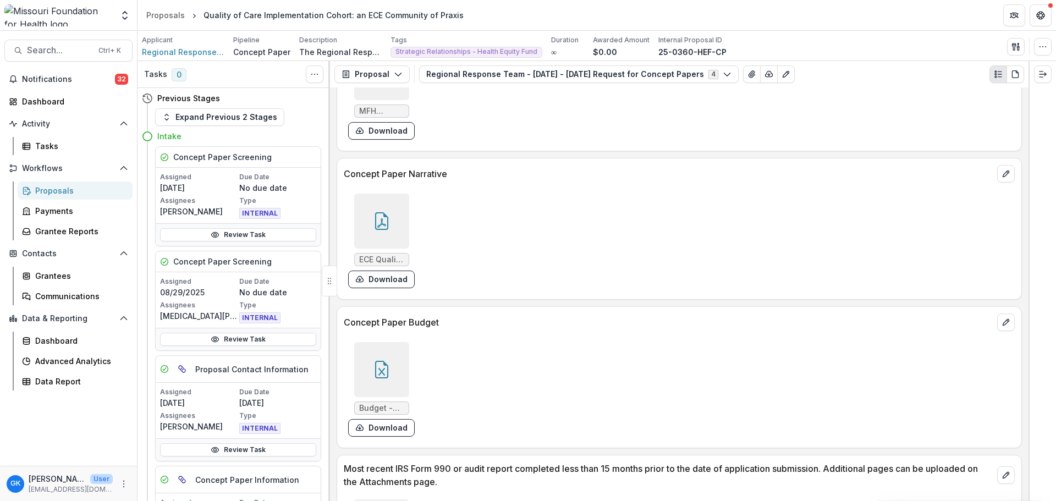
click at [46, 190] on div "Proposals" at bounding box center [79, 191] width 89 height 12
